Goal: Information Seeking & Learning: Learn about a topic

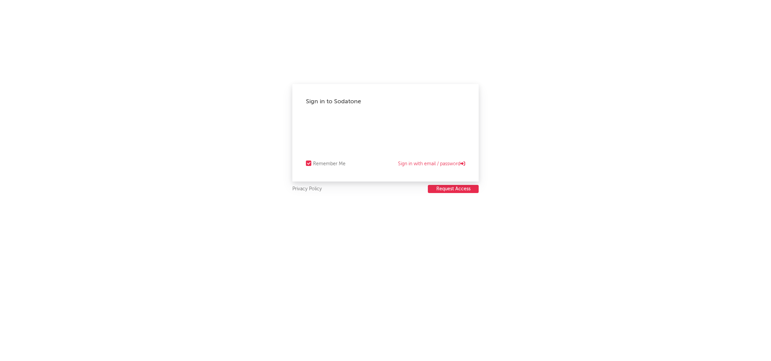
select select "recorded_music"
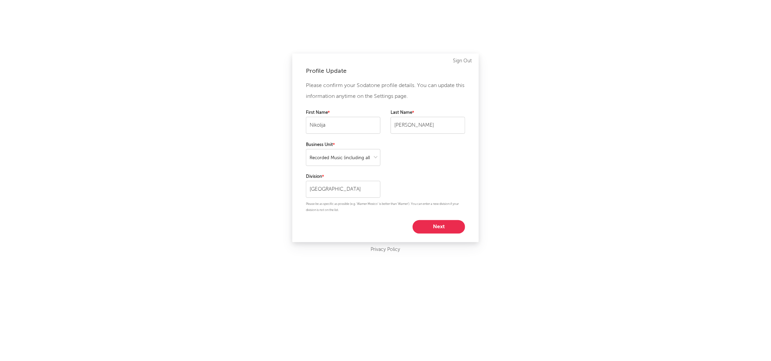
click at [422, 224] on button "Next" at bounding box center [439, 227] width 53 height 14
select select "other"
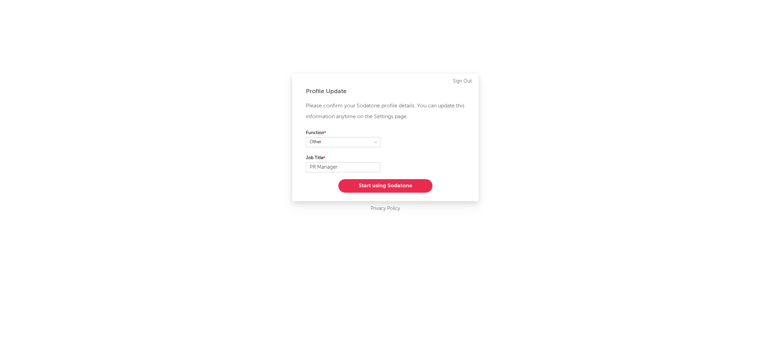
click at [378, 189] on button "Start using Sodatone" at bounding box center [385, 186] width 94 height 14
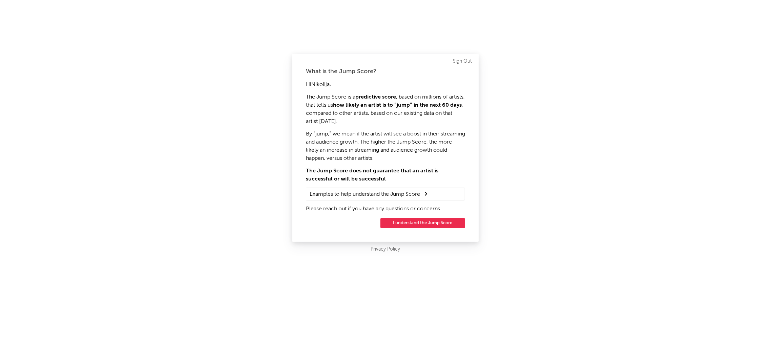
click at [414, 225] on button "I understand the Jump Score" at bounding box center [422, 223] width 85 height 10
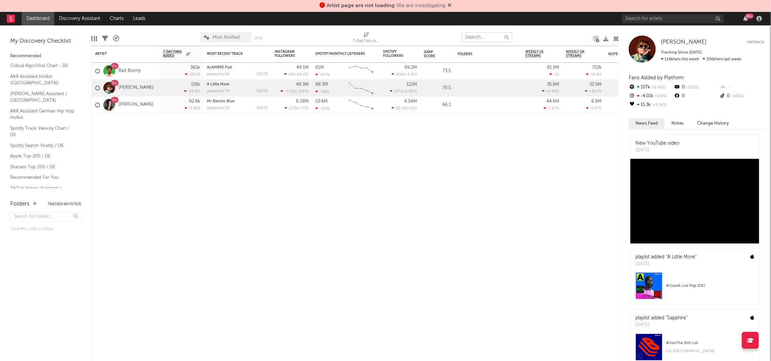
click at [483, 41] on input "text" at bounding box center [486, 37] width 51 height 10
click at [638, 19] on input "text" at bounding box center [673, 19] width 102 height 8
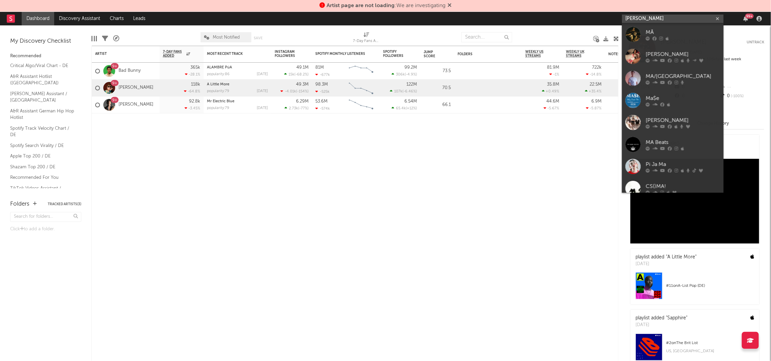
click at [638, 19] on input "[PERSON_NAME]" at bounding box center [673, 19] width 102 height 8
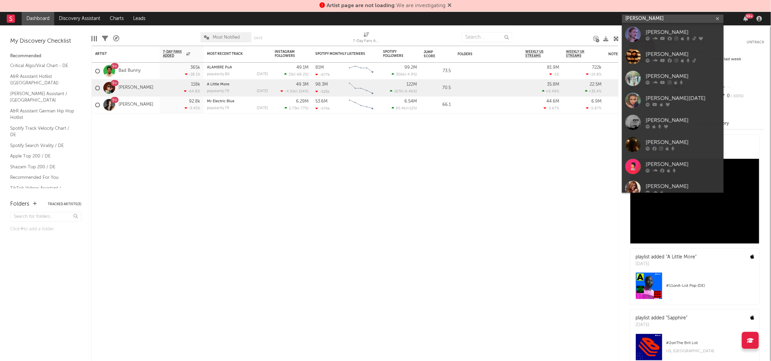
click at [638, 19] on input "[PERSON_NAME]" at bounding box center [673, 19] width 102 height 8
type input "[PERSON_NAME]"
click at [638, 38] on div at bounding box center [632, 34] width 15 height 15
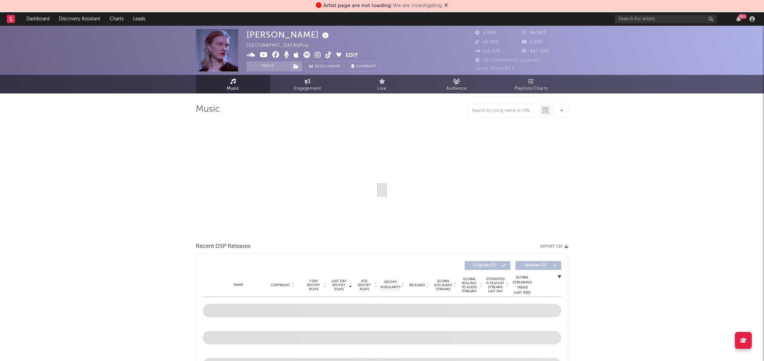
select select "1w"
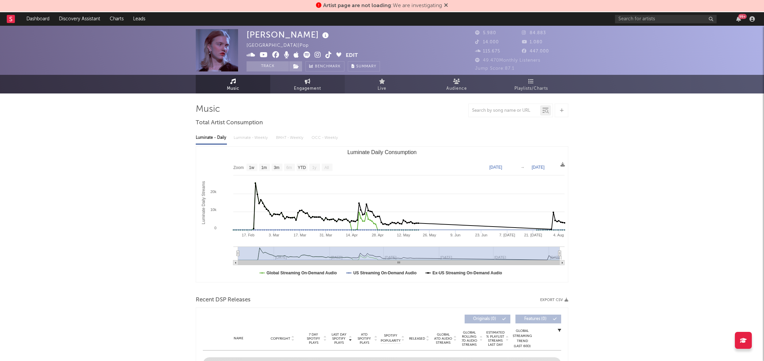
click at [298, 80] on link "Engagement" at bounding box center [307, 84] width 75 height 19
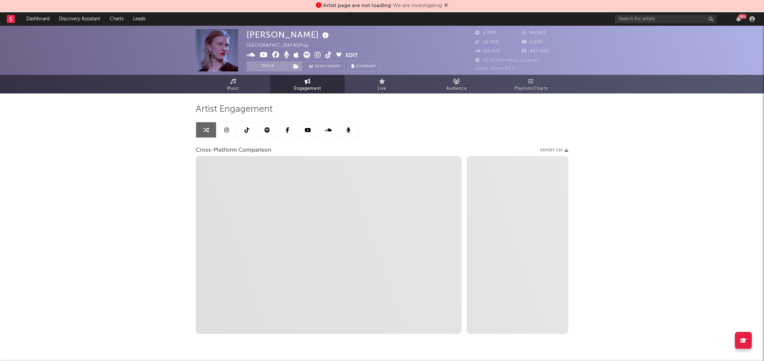
select select "1w"
click at [237, 85] on span "Music" at bounding box center [233, 89] width 13 height 8
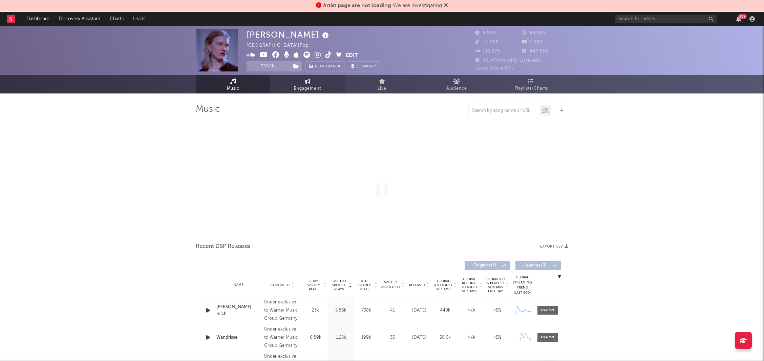
select select "1w"
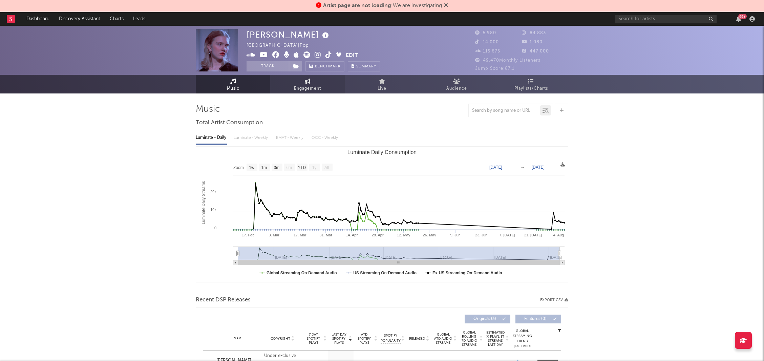
click at [311, 85] on span "Engagement" at bounding box center [307, 89] width 27 height 8
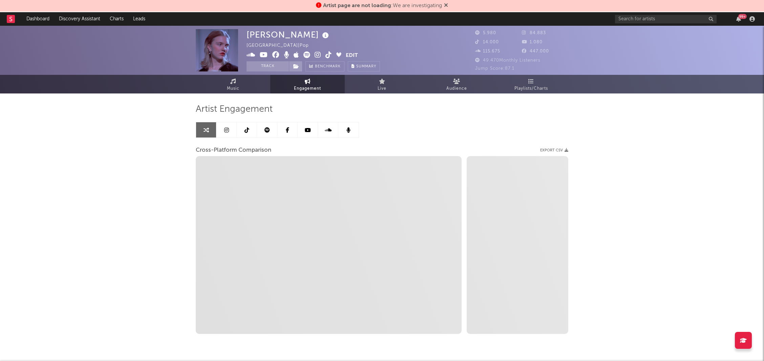
select select "1w"
select select "1m"
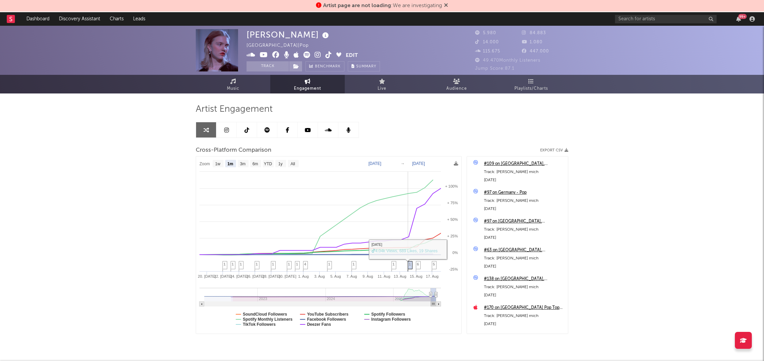
click at [410, 264] on span "1" at bounding box center [410, 264] width 2 height 4
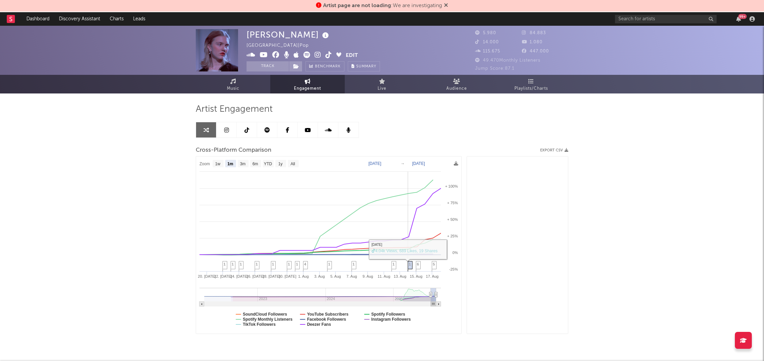
scroll to position [317, 0]
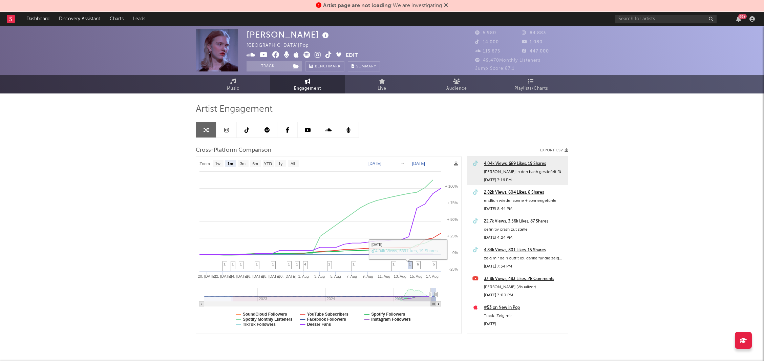
click at [410, 264] on span "1" at bounding box center [410, 264] width 2 height 4
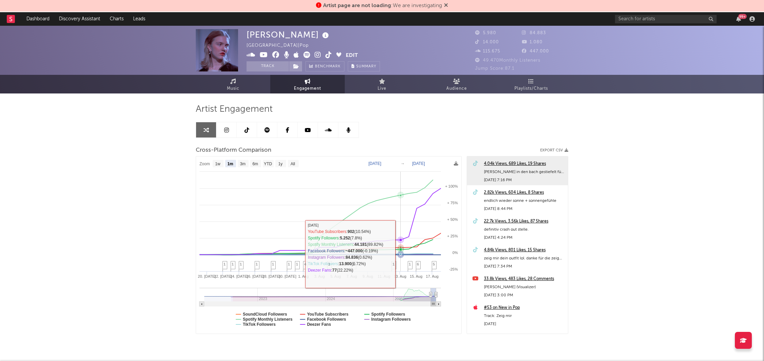
click at [401, 254] on icon at bounding box center [400, 254] width 3 height 3
click at [407, 251] on icon at bounding box center [408, 254] width 7 height 7
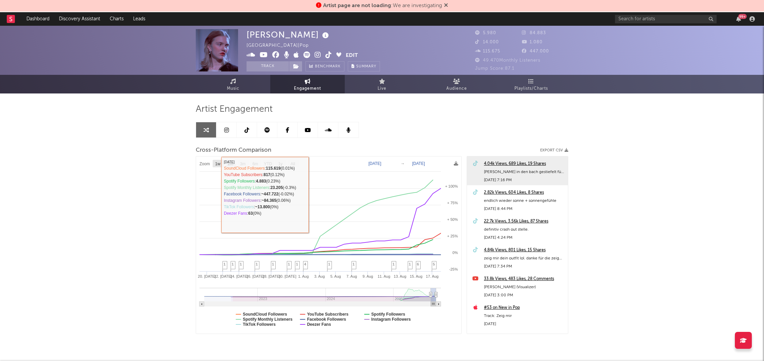
click at [217, 163] on text "1w" at bounding box center [217, 164] width 5 height 5
select select "1w"
type input "[DATE]"
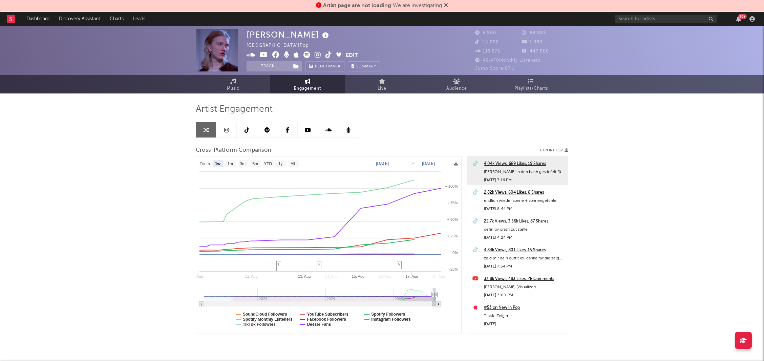
select select "1w"
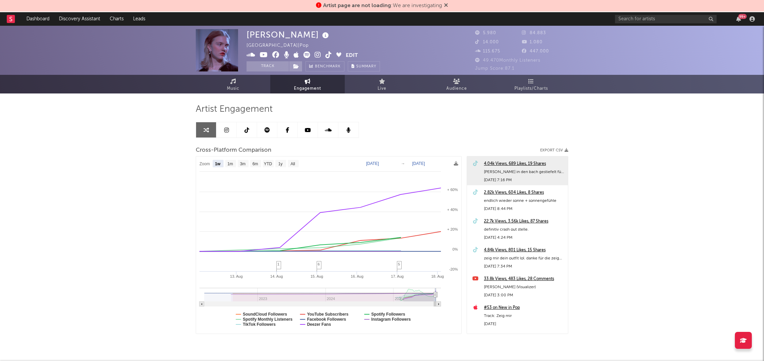
click at [270, 134] on link at bounding box center [267, 129] width 20 height 15
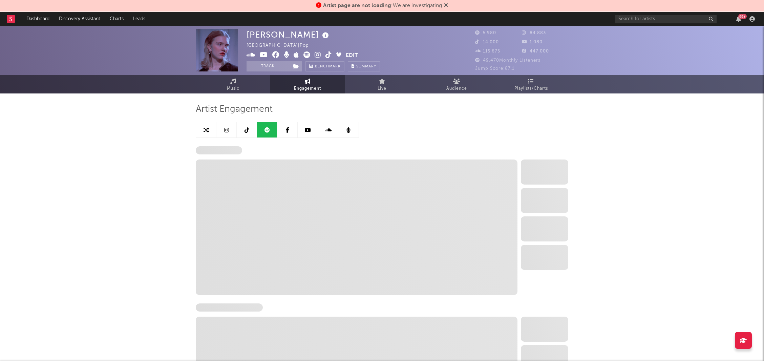
select select "6m"
select select "1w"
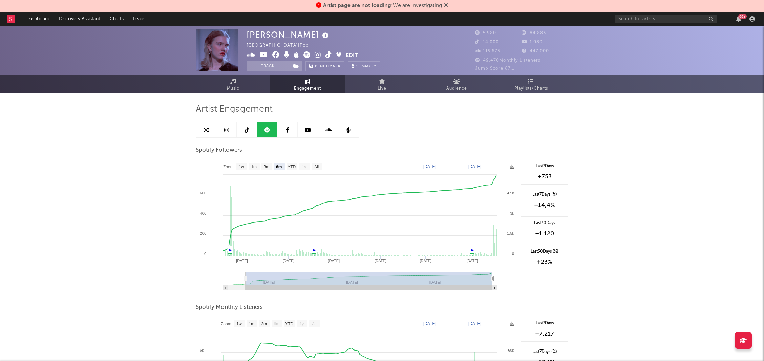
click at [234, 132] on link at bounding box center [226, 129] width 20 height 15
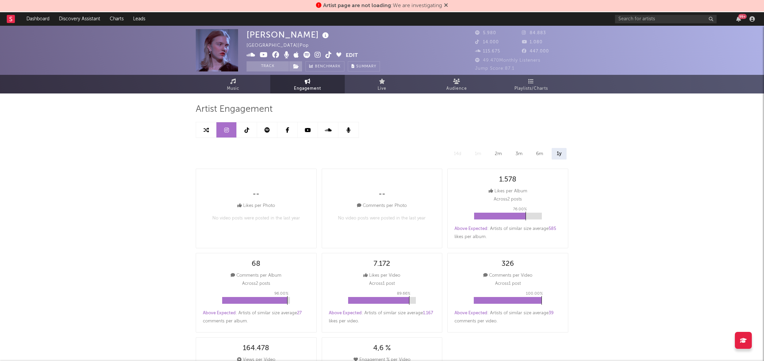
select select "1w"
click at [249, 130] on link at bounding box center [247, 129] width 20 height 15
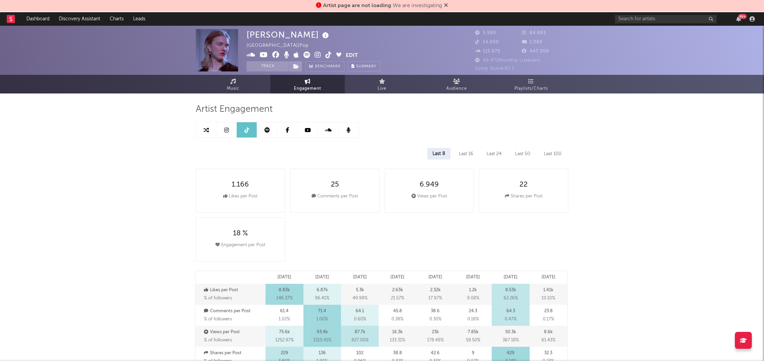
select select "6m"
click at [206, 128] on icon at bounding box center [206, 129] width 5 height 5
select select "1m"
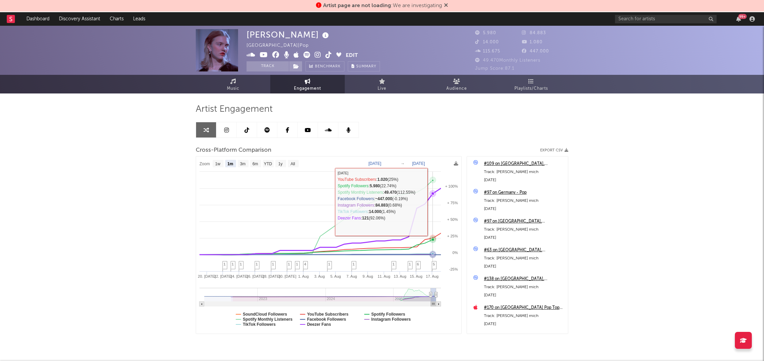
click at [434, 202] on rect at bounding box center [328, 245] width 265 height 177
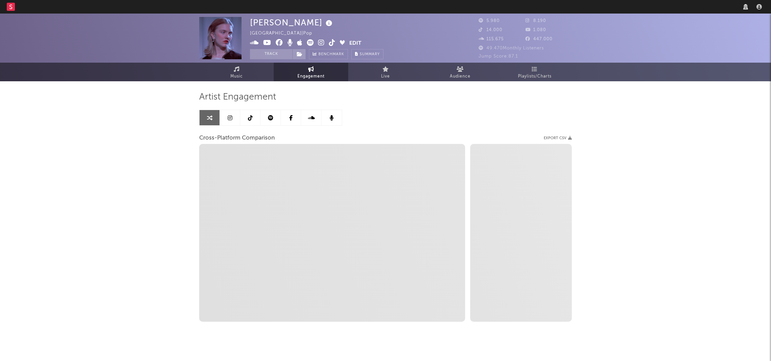
select select "1w"
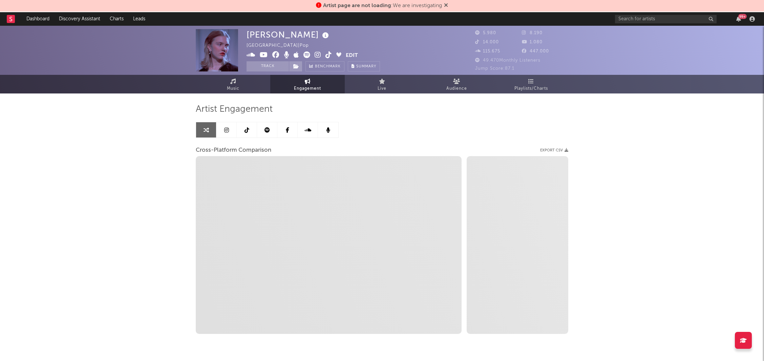
select select "1m"
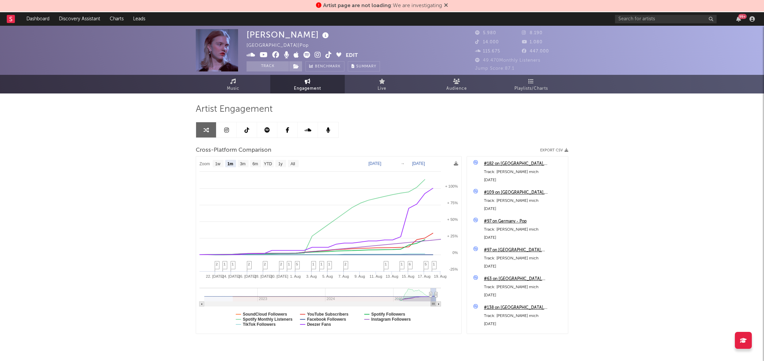
click at [541, 50] on span "447.000" at bounding box center [535, 51] width 27 height 4
click at [524, 51] on icon at bounding box center [525, 51] width 7 height 4
click at [492, 54] on span "115.675" at bounding box center [487, 51] width 25 height 4
